Goal: Information Seeking & Learning: Learn about a topic

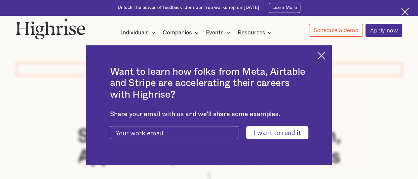
click at [325, 55] on img at bounding box center [321, 56] width 8 height 8
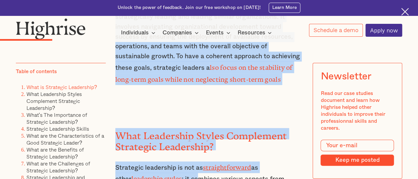
scroll to position [1393, 0]
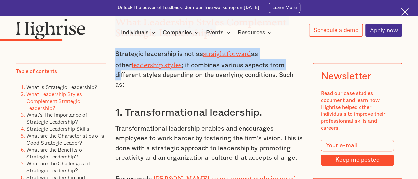
drag, startPoint x: 114, startPoint y: 96, endPoint x: 275, endPoint y: 65, distance: 163.5
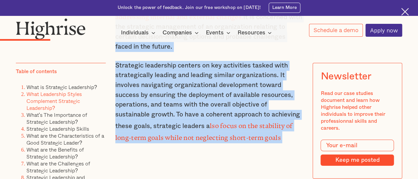
scroll to position [1221, 0]
click at [252, 137] on p "Strategic leadership centers on key activities tasked with strategically leadin…" at bounding box center [209, 102] width 188 height 82
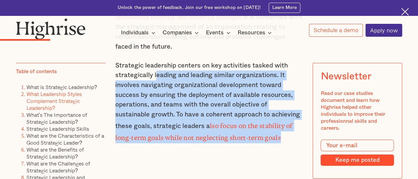
drag, startPoint x: 250, startPoint y: 140, endPoint x: 149, endPoint y: 72, distance: 121.5
click at [151, 74] on p "Strategic leadership centers on key activities tasked with strategically leadin…" at bounding box center [209, 102] width 188 height 82
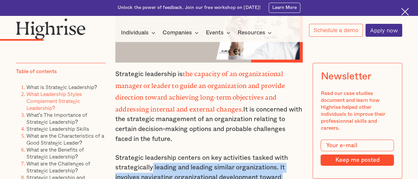
scroll to position [1128, 0]
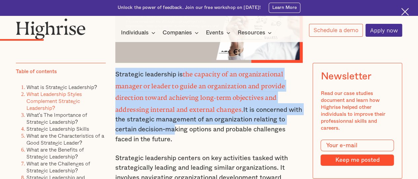
drag, startPoint x: 115, startPoint y: 80, endPoint x: 172, endPoint y: 129, distance: 75.7
click at [172, 129] on p "Strategic leadership is the capacity of an organizational manager or leader to …" at bounding box center [209, 106] width 188 height 76
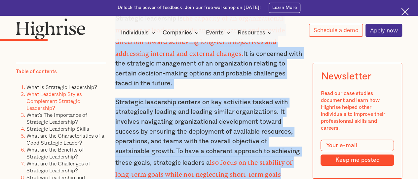
scroll to position [1240, 0]
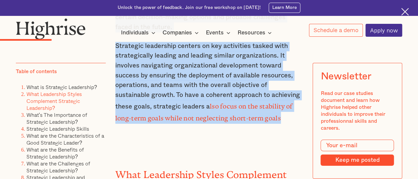
copy div "Strategic leadership is the capacity of an organizational manager or leader to …"
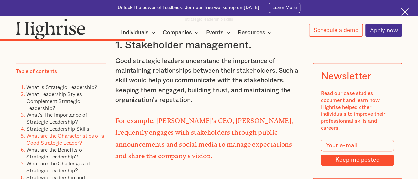
scroll to position [6978, 0]
